Goal: Find specific page/section: Find specific page/section

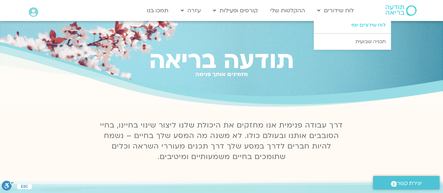
click at [349, 25] on link "לוח שידורים יומי" at bounding box center [352, 25] width 77 height 16
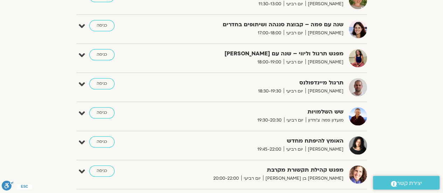
scroll to position [353, 0]
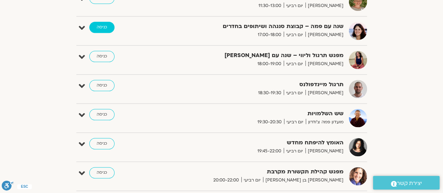
click at [105, 23] on link "כניסה" at bounding box center [101, 27] width 25 height 11
